Goal: Transaction & Acquisition: Obtain resource

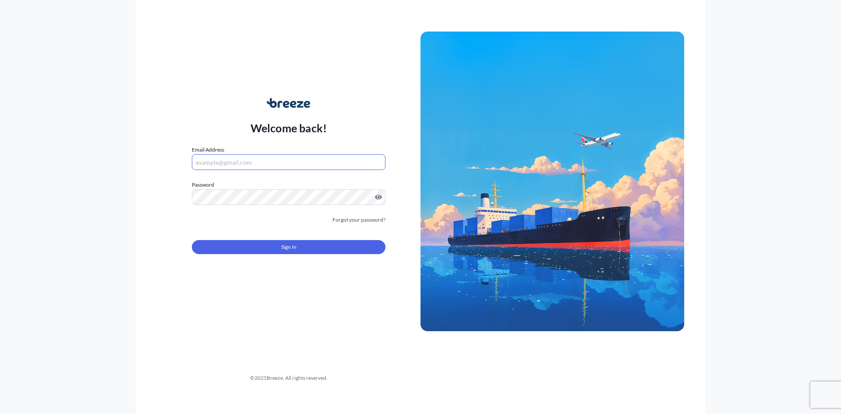
click at [302, 156] on input "Email Address" at bounding box center [289, 162] width 194 height 16
type input "[EMAIL_ADDRESS][DOMAIN_NAME]"
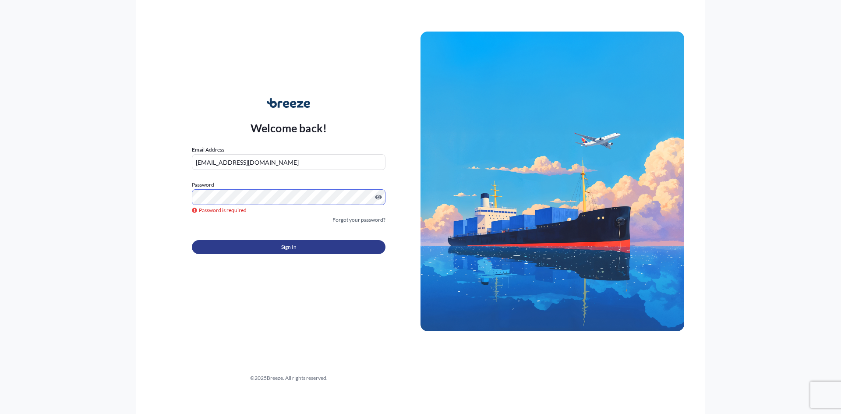
click at [251, 247] on button "Sign In" at bounding box center [289, 247] width 194 height 14
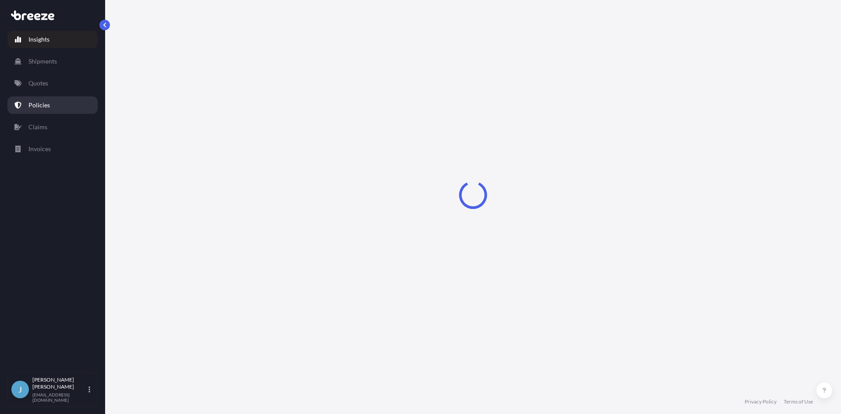
select select "2025"
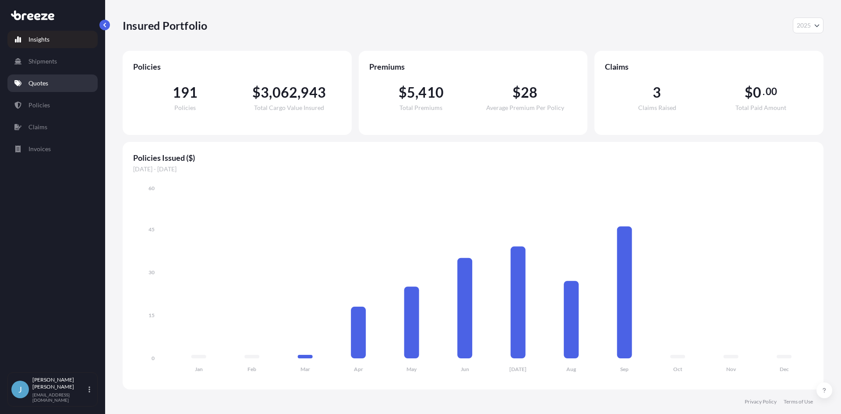
click at [39, 88] on link "Quotes" at bounding box center [52, 84] width 90 height 18
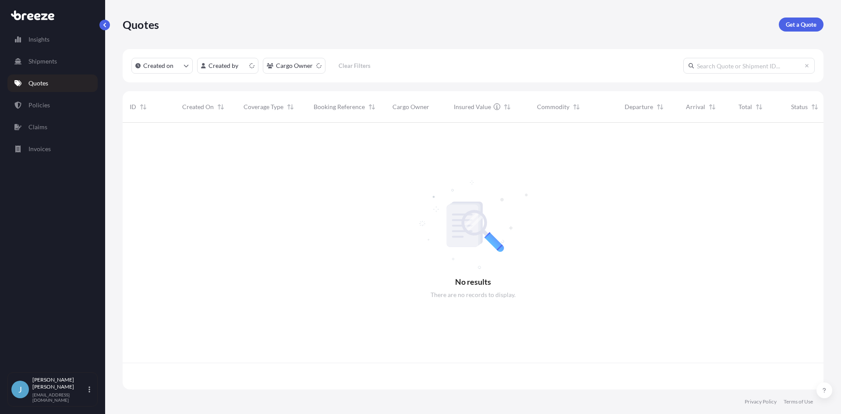
scroll to position [265, 695]
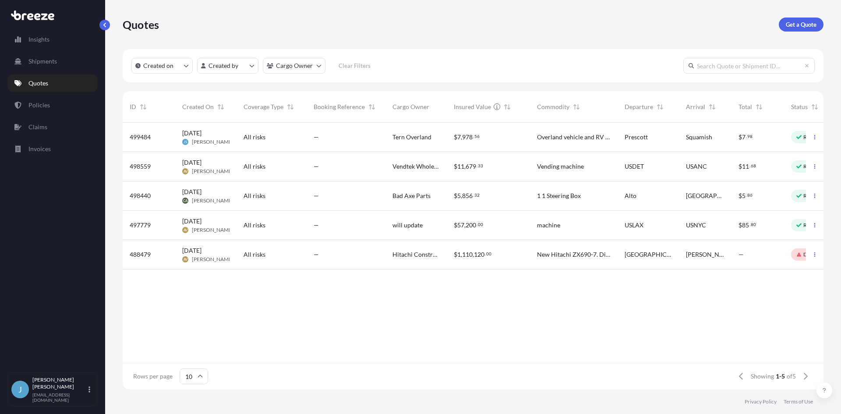
click at [799, 22] on p "Get a Quote" at bounding box center [801, 24] width 31 height 9
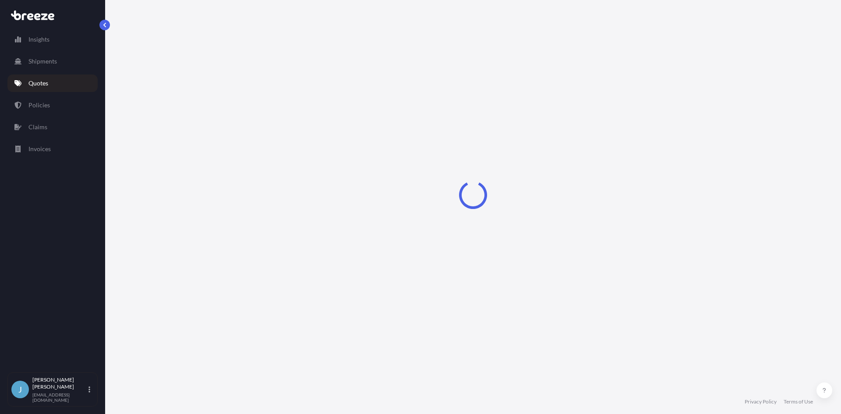
select select "Sea"
select select "1"
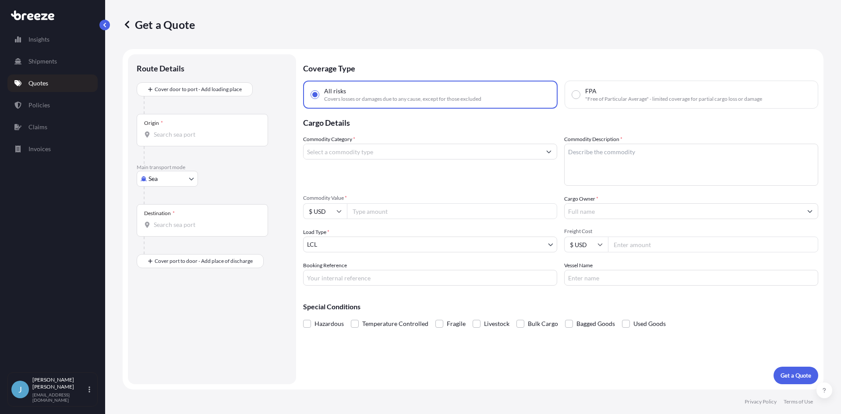
click at [334, 212] on input "$ USD" at bounding box center [325, 211] width 44 height 16
click at [319, 309] on div "$ CAD" at bounding box center [325, 309] width 37 height 17
type input "$ CAD"
